Goal: Transaction & Acquisition: Purchase product/service

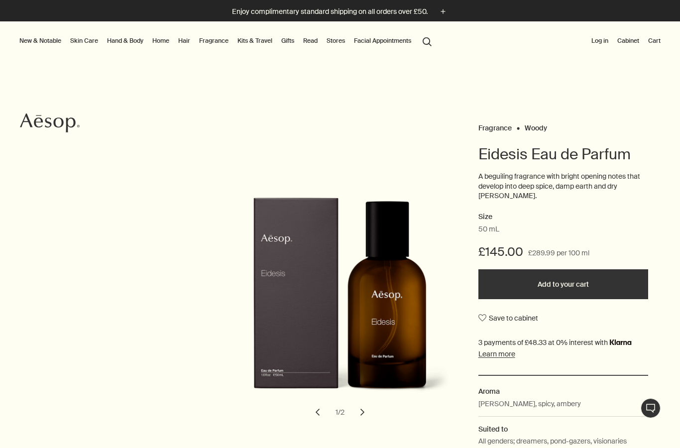
click at [83, 44] on link "Skin Care" at bounding box center [84, 41] width 32 height 12
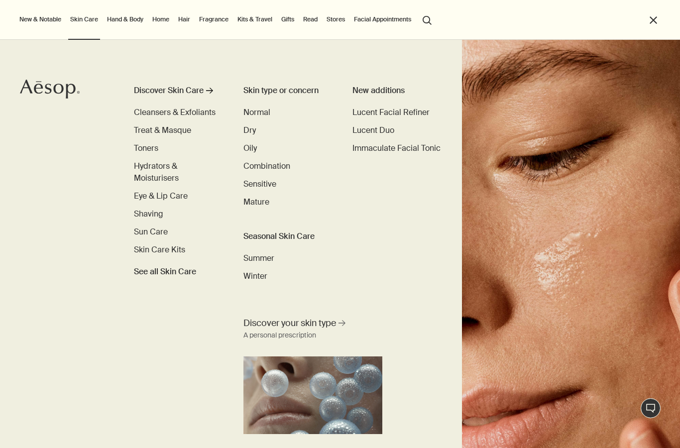
click at [183, 92] on div "Discover Skin Care" at bounding box center [169, 91] width 70 height 12
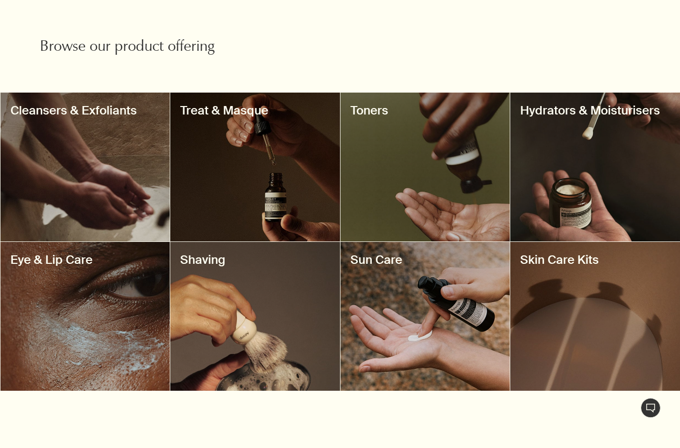
scroll to position [314, 0]
click at [99, 140] on div at bounding box center [85, 167] width 170 height 149
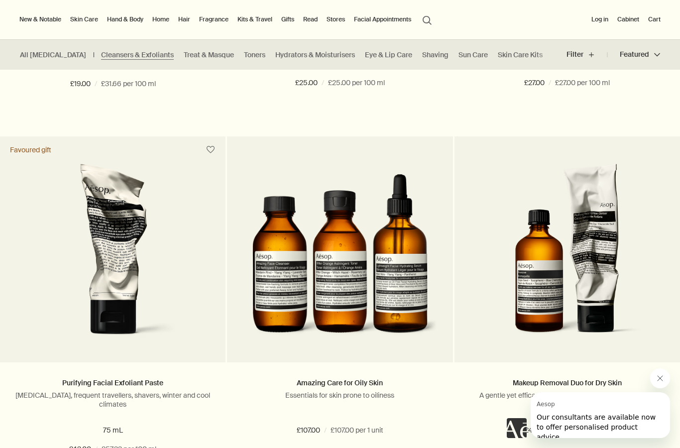
click at [658, 369] on button "Close message from Aesop" at bounding box center [660, 378] width 20 height 20
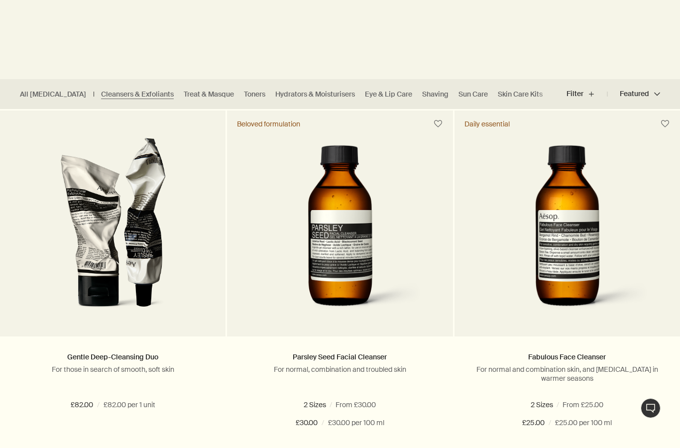
scroll to position [211, 0]
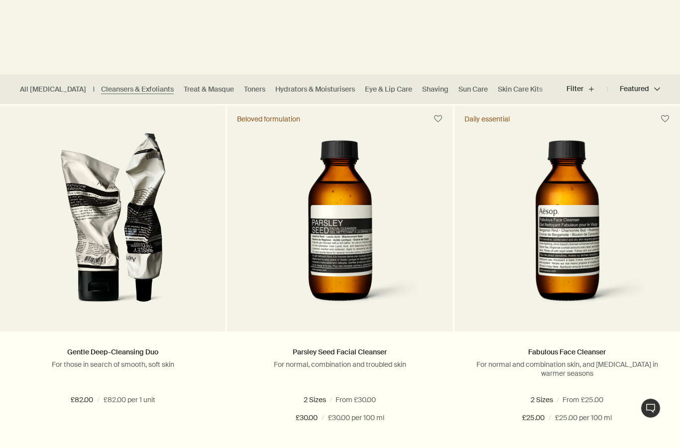
click at [350, 398] on span at bounding box center [348, 400] width 6 height 6
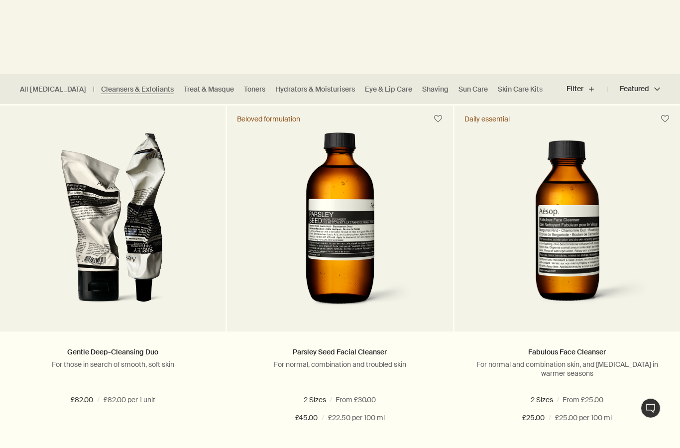
click at [303, 398] on span at bounding box center [301, 400] width 6 height 6
